Goal: Task Accomplishment & Management: Use online tool/utility

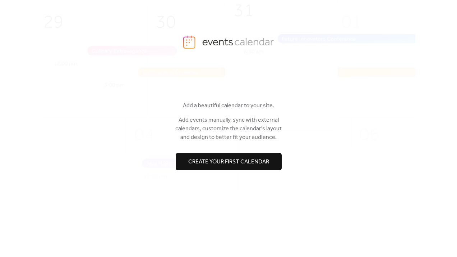
click at [202, 157] on span "Create your first calendar" at bounding box center [228, 161] width 81 height 9
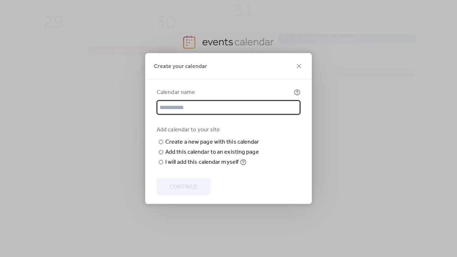
click at [222, 100] on input "text" at bounding box center [229, 107] width 144 height 14
type input "**********"
click at [0, 0] on input "text" at bounding box center [0, 0] width 0 height 0
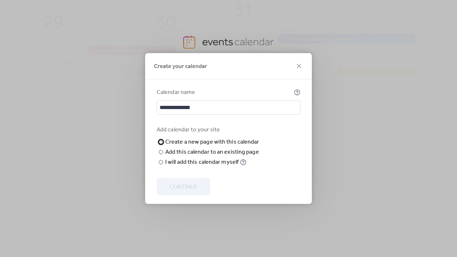
click at [219, 138] on div "Create a new page with this calendar" at bounding box center [212, 142] width 94 height 9
click at [0, 0] on input "text" at bounding box center [0, 0] width 0 height 0
type input "******"
click at [170, 191] on span "Continue" at bounding box center [183, 187] width 28 height 9
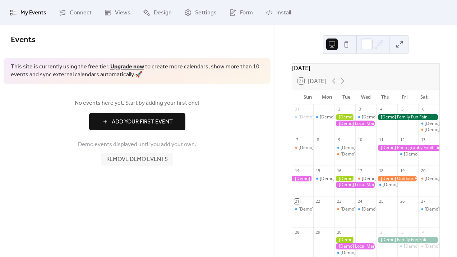
click at [163, 124] on span "Add Your First Event" at bounding box center [142, 122] width 61 height 9
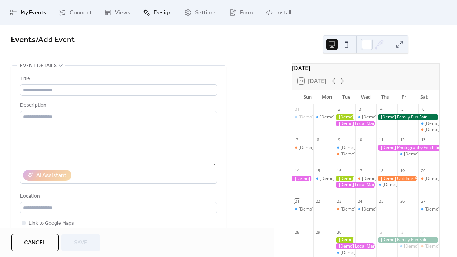
click at [154, 18] on link "Design" at bounding box center [158, 12] width 40 height 19
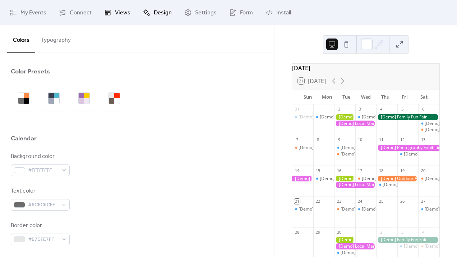
click at [121, 15] on span "Views" at bounding box center [122, 13] width 15 height 9
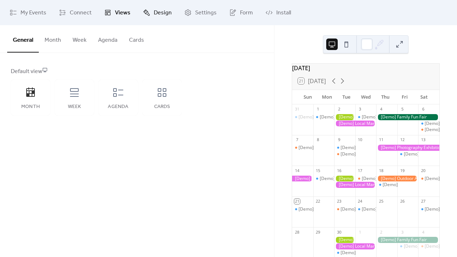
click at [163, 10] on span "Design" at bounding box center [163, 13] width 18 height 9
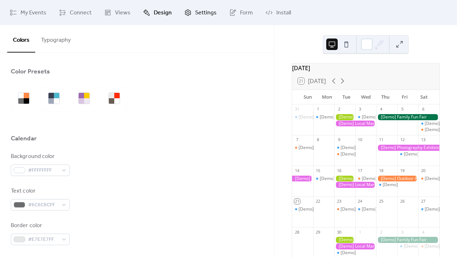
click at [205, 9] on span "Settings" at bounding box center [206, 13] width 22 height 9
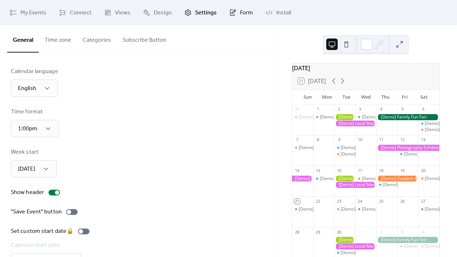
click at [246, 9] on span "Form" at bounding box center [246, 13] width 13 height 9
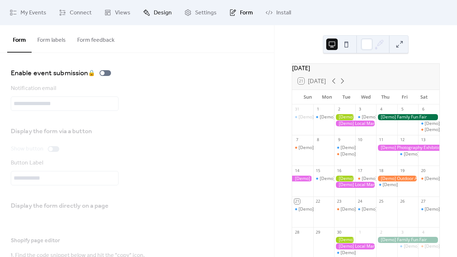
click at [155, 10] on span "Design" at bounding box center [163, 13] width 18 height 9
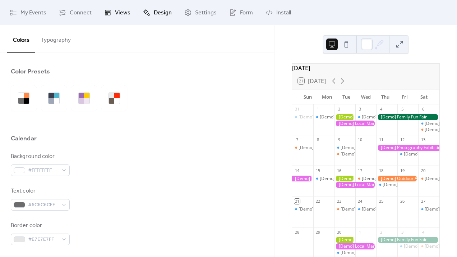
click at [117, 13] on span "Views" at bounding box center [122, 13] width 15 height 9
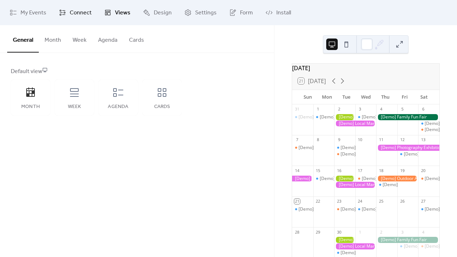
click at [76, 12] on span "Connect" at bounding box center [81, 13] width 22 height 9
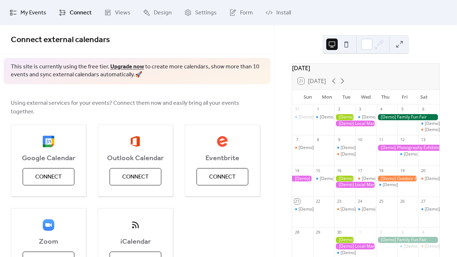
click at [44, 13] on span "My Events" at bounding box center [33, 13] width 26 height 9
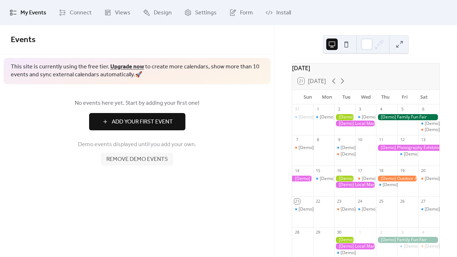
click at [410, 120] on div at bounding box center [407, 117] width 63 height 6
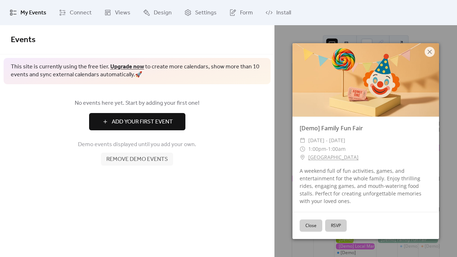
click at [345, 170] on div "A weekend full of fun activities, games, and entertainment for the whole family…" at bounding box center [366, 186] width 147 height 38
click at [430, 52] on icon at bounding box center [430, 51] width 9 height 9
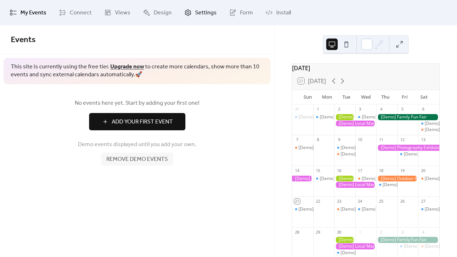
click at [202, 15] on span "Settings" at bounding box center [206, 13] width 22 height 9
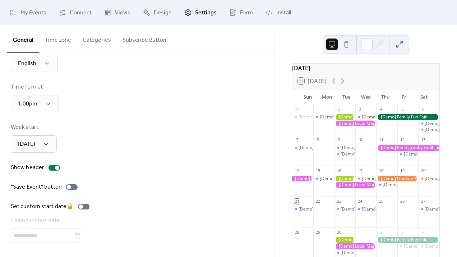
scroll to position [25, 0]
click at [241, 15] on span "Form" at bounding box center [246, 13] width 13 height 9
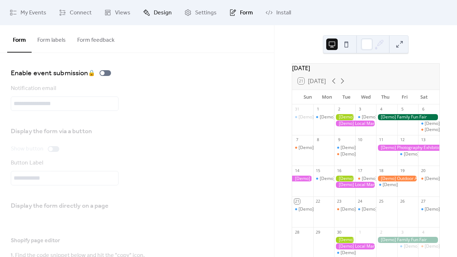
click at [164, 12] on span "Design" at bounding box center [163, 13] width 18 height 9
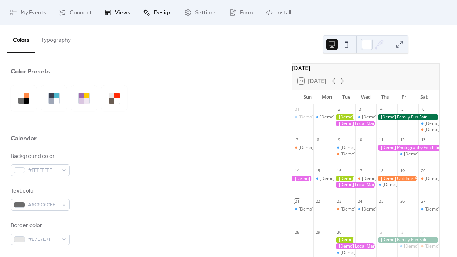
click at [132, 10] on link "Views" at bounding box center [117, 12] width 37 height 19
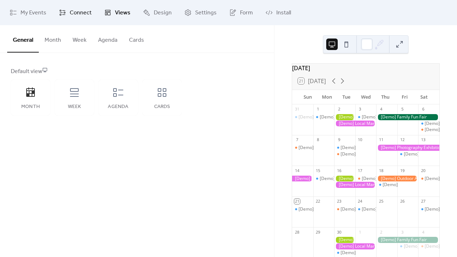
click at [89, 13] on span "Connect" at bounding box center [81, 13] width 22 height 9
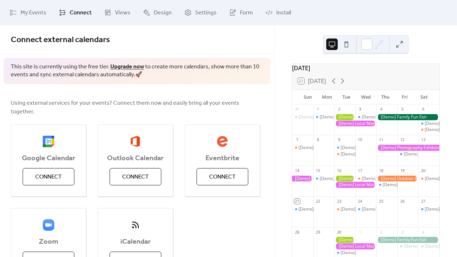
scroll to position [44, 0]
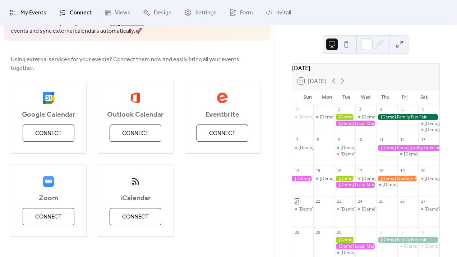
click at [27, 17] on span "My Events" at bounding box center [33, 13] width 26 height 9
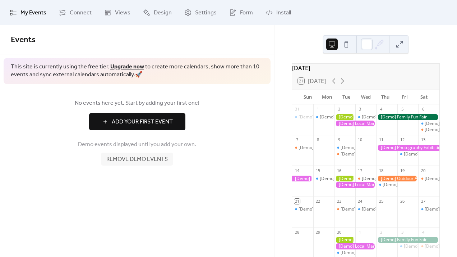
click at [116, 118] on span "Add Your First Event" at bounding box center [142, 122] width 61 height 9
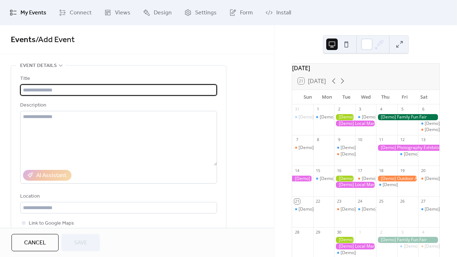
click at [117, 92] on input "text" at bounding box center [118, 90] width 197 height 12
type input "**********"
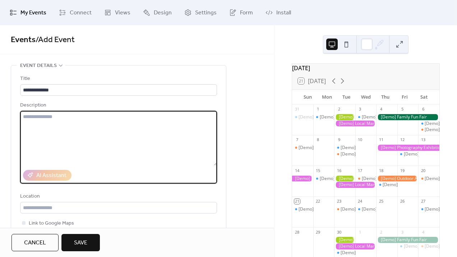
click at [113, 120] on textarea at bounding box center [118, 138] width 197 height 55
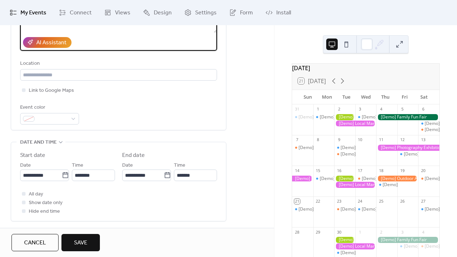
scroll to position [136, 0]
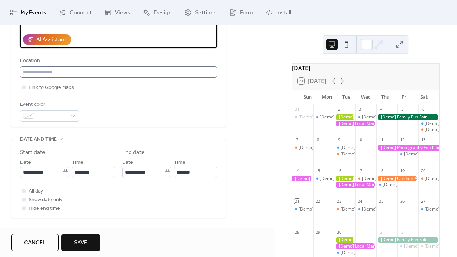
type textarea "**********"
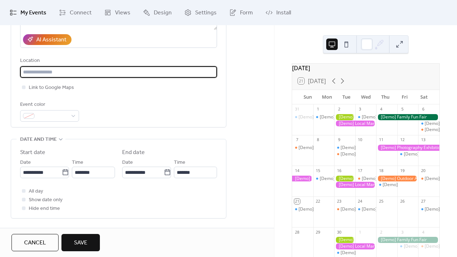
click at [120, 73] on input "text" at bounding box center [118, 72] width 197 height 12
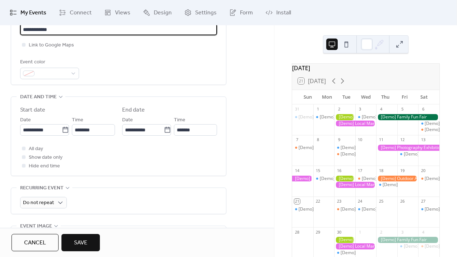
scroll to position [302, 0]
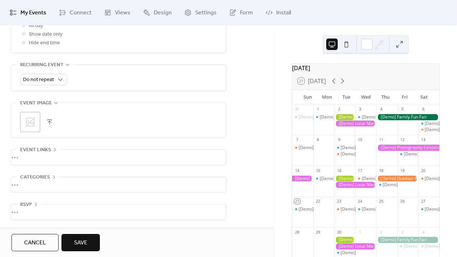
type input "**********"
click at [74, 239] on span "Save" at bounding box center [80, 242] width 13 height 9
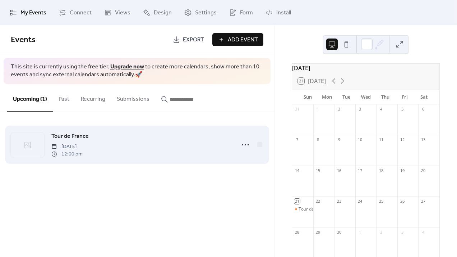
click at [81, 136] on span "Tour de France" at bounding box center [69, 136] width 37 height 9
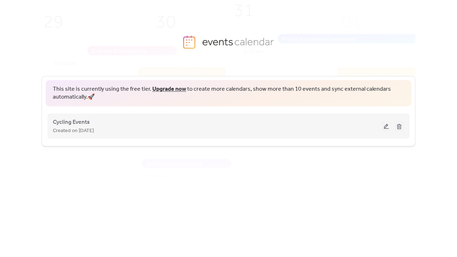
click at [173, 120] on div "Cycling Events Created on [DATE]" at bounding box center [217, 125] width 329 height 17
click at [84, 123] on span "Cycling Events" at bounding box center [71, 122] width 37 height 9
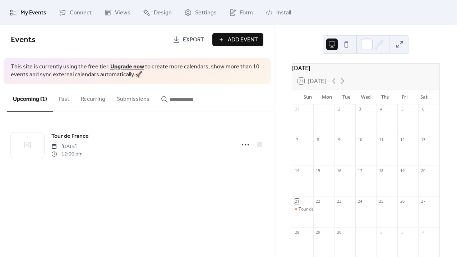
click at [321, 72] on div "[DATE]" at bounding box center [365, 68] width 147 height 9
click at [276, 13] on span "Install" at bounding box center [283, 13] width 15 height 9
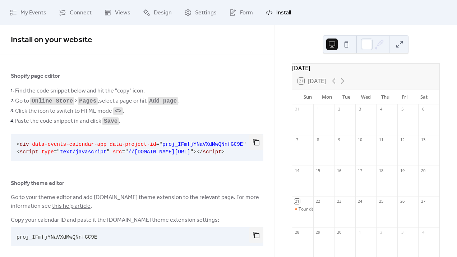
scroll to position [8, 0]
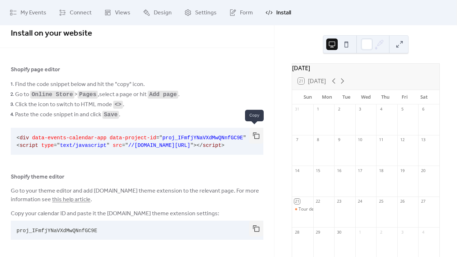
click at [254, 134] on button "button" at bounding box center [256, 136] width 14 height 16
